Goal: Task Accomplishment & Management: Manage account settings

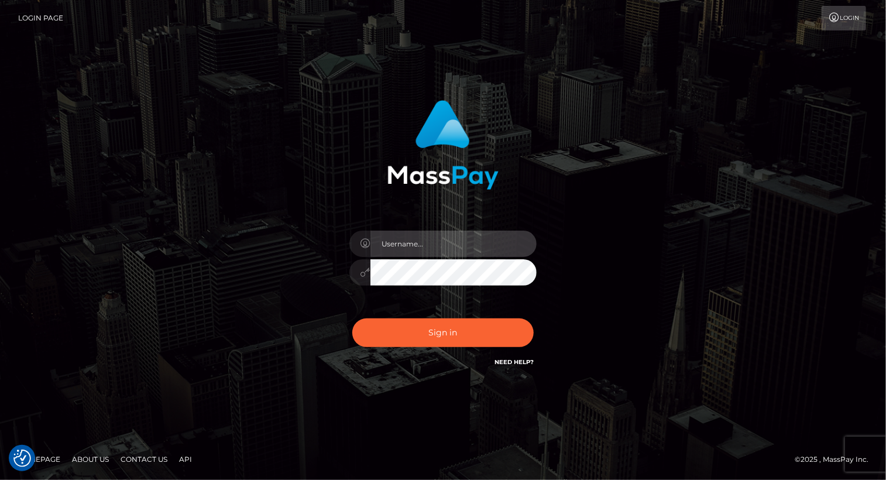
click at [443, 250] on input "text" at bounding box center [454, 244] width 166 height 26
type input "Arlene.luminaryplay"
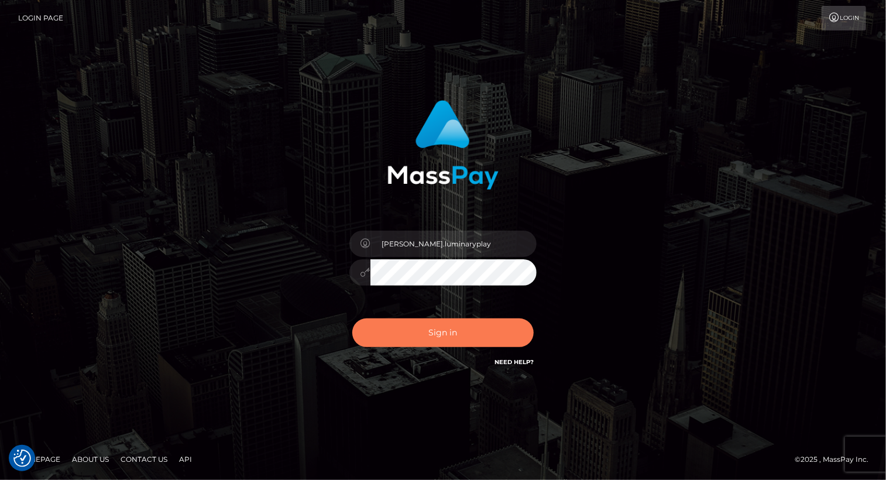
click at [455, 336] on button "Sign in" at bounding box center [443, 333] width 182 height 29
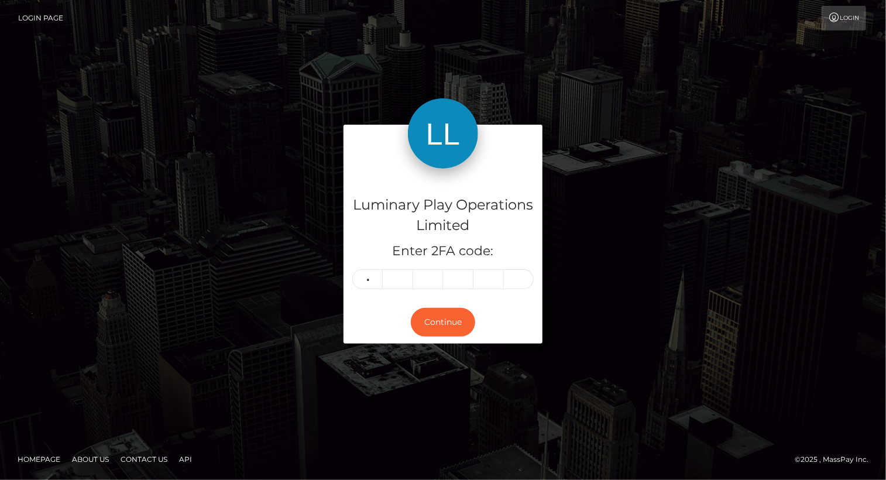
type input "3"
type input "2"
type input "3"
type input "4"
type input "3"
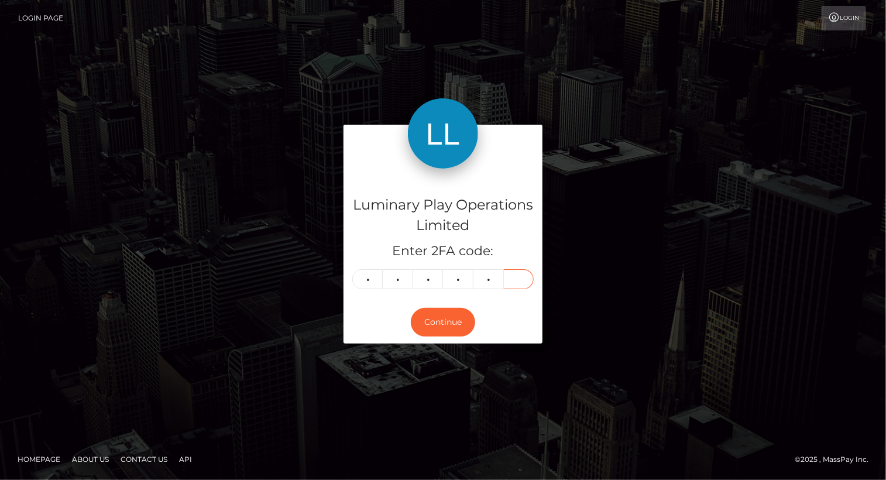
type input "7"
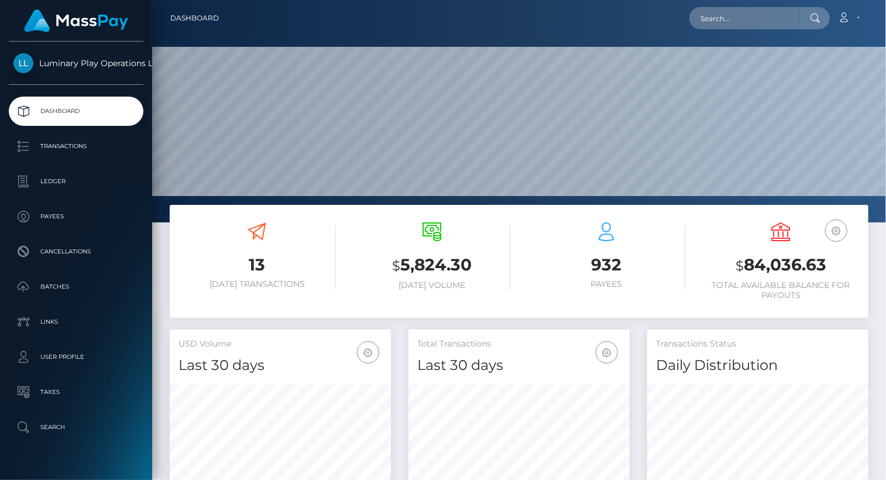
scroll to position [207, 221]
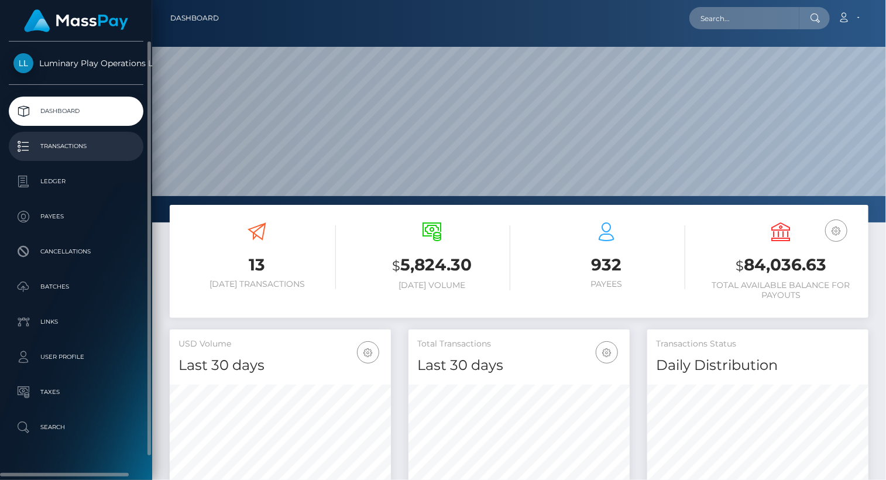
click at [79, 146] on p "Transactions" at bounding box center [75, 147] width 125 height 18
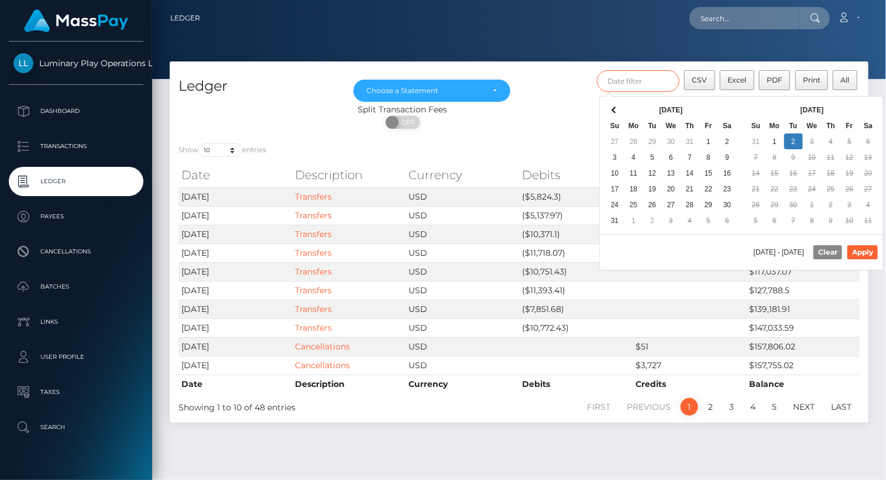
click at [649, 82] on input "text" at bounding box center [638, 81] width 83 height 22
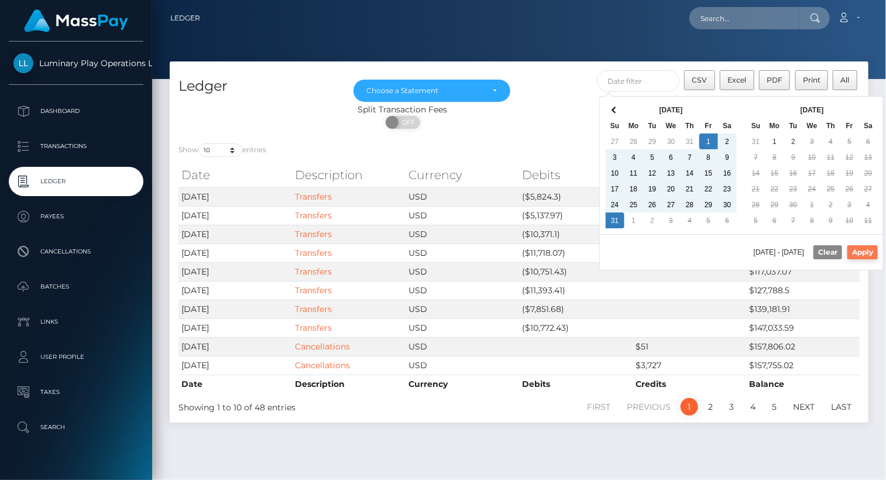
click at [869, 249] on button "Apply" at bounding box center [863, 252] width 30 height 14
type input "[DATE] - [DATE]"
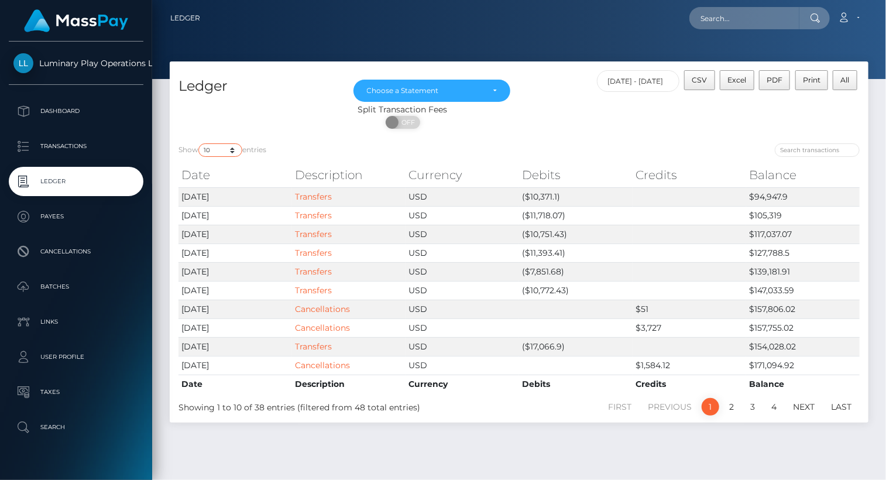
click at [212, 152] on select "10 25 50 100 250" at bounding box center [220, 149] width 44 height 13
select select "100"
click at [200, 144] on select "10 25 50 100 250" at bounding box center [220, 149] width 44 height 13
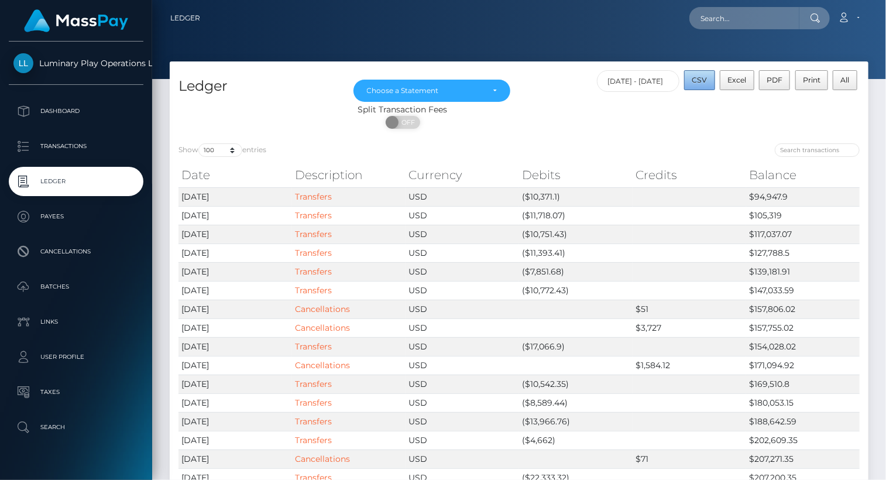
click at [702, 83] on span "CSV" at bounding box center [700, 80] width 15 height 9
click at [496, 88] on div "Choose a Statement" at bounding box center [432, 90] width 131 height 9
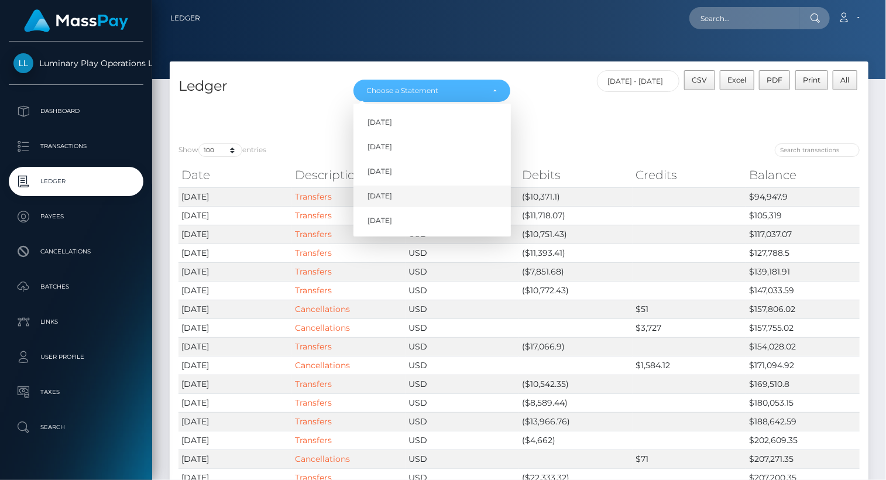
click at [392, 200] on span "Aug 2025" at bounding box center [380, 196] width 25 height 11
select select "Aug 2025"
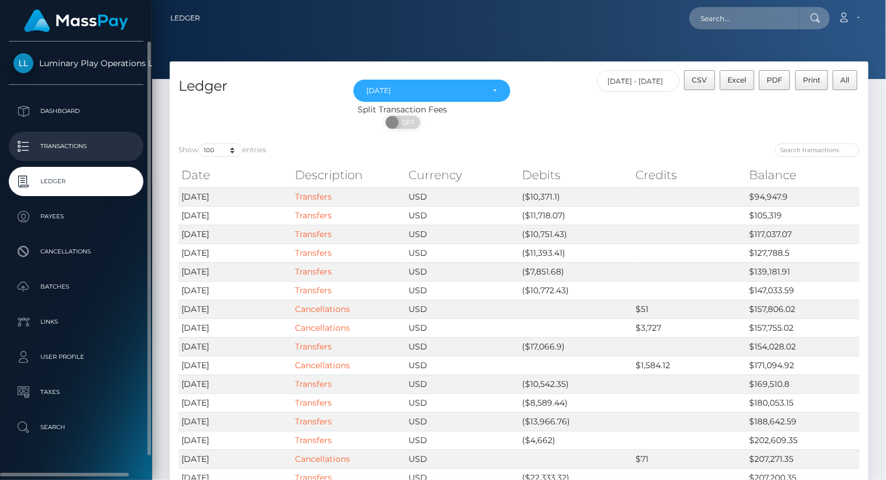
click at [73, 141] on p "Transactions" at bounding box center [75, 147] width 125 height 18
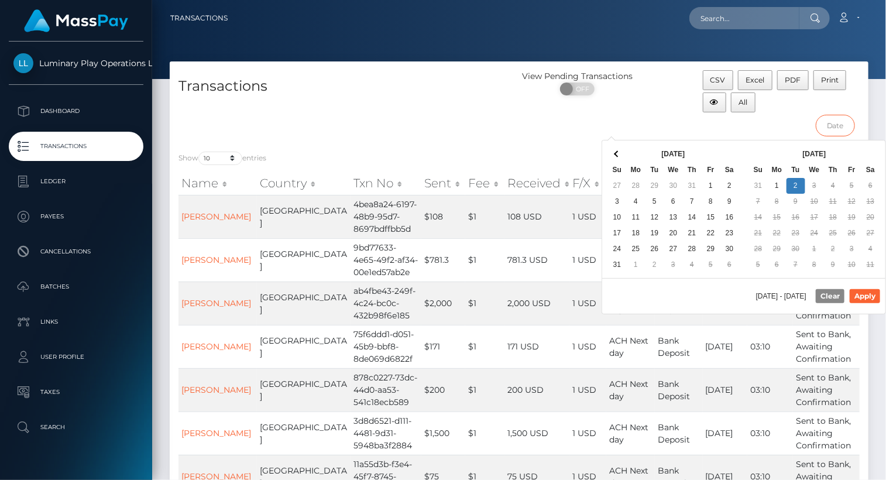
click at [832, 126] on input "text" at bounding box center [835, 126] width 39 height 22
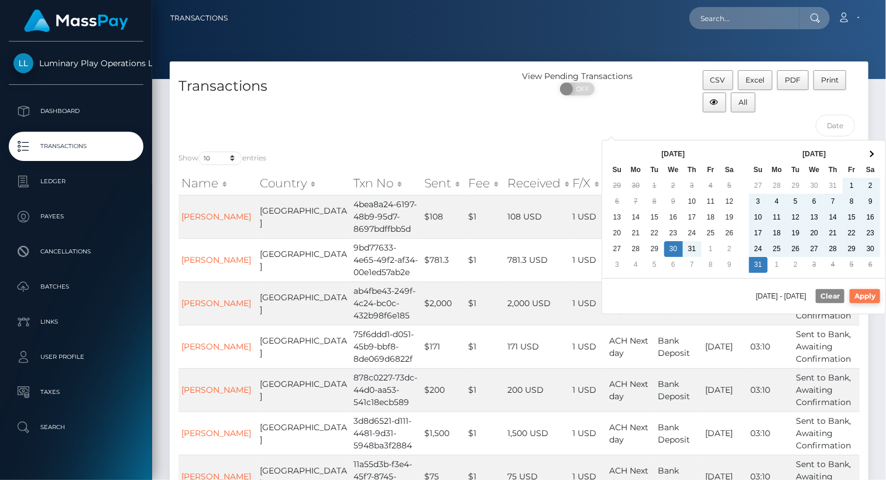
click at [871, 297] on button "Apply" at bounding box center [865, 296] width 30 height 14
type input "07/30/2025 - 08/31/2025"
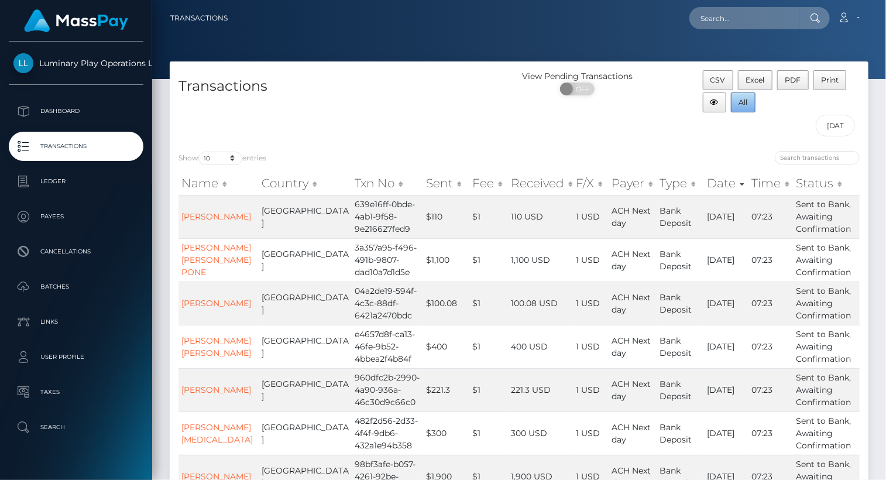
click at [745, 102] on span "All" at bounding box center [743, 102] width 9 height 9
click at [488, 118] on div "Transactions" at bounding box center [345, 106] width 350 height 72
